Goal: Navigation & Orientation: Find specific page/section

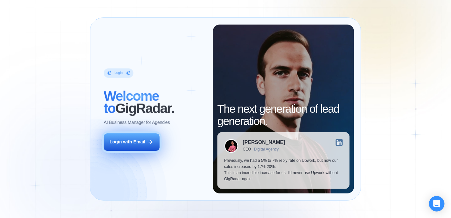
click at [124, 137] on button "Login with Email" at bounding box center [132, 142] width 56 height 17
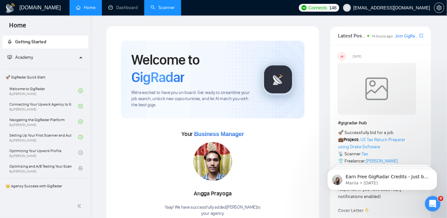
click at [160, 5] on link "Scanner" at bounding box center [163, 7] width 24 height 5
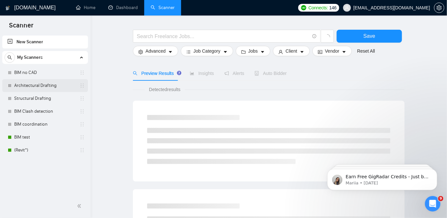
scroll to position [29, 0]
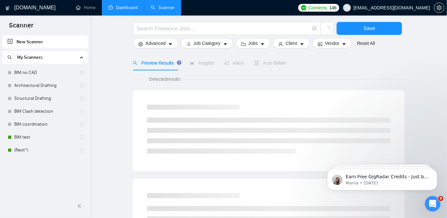
click at [118, 10] on link "Dashboard" at bounding box center [122, 7] width 29 height 5
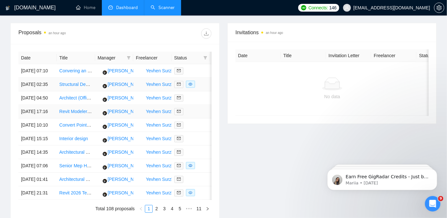
scroll to position [206, 0]
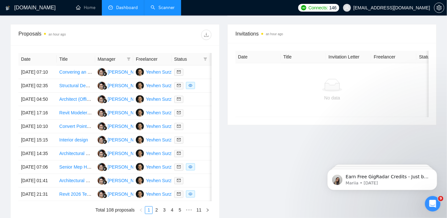
click at [262, 169] on div "Invitations an hour ago Date Title Invitation Letter Freelancer Status No data" at bounding box center [331, 123] width 217 height 198
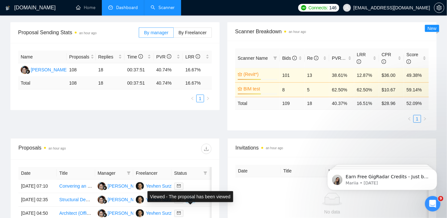
scroll to position [0, 0]
